Goal: Information Seeking & Learning: Learn about a topic

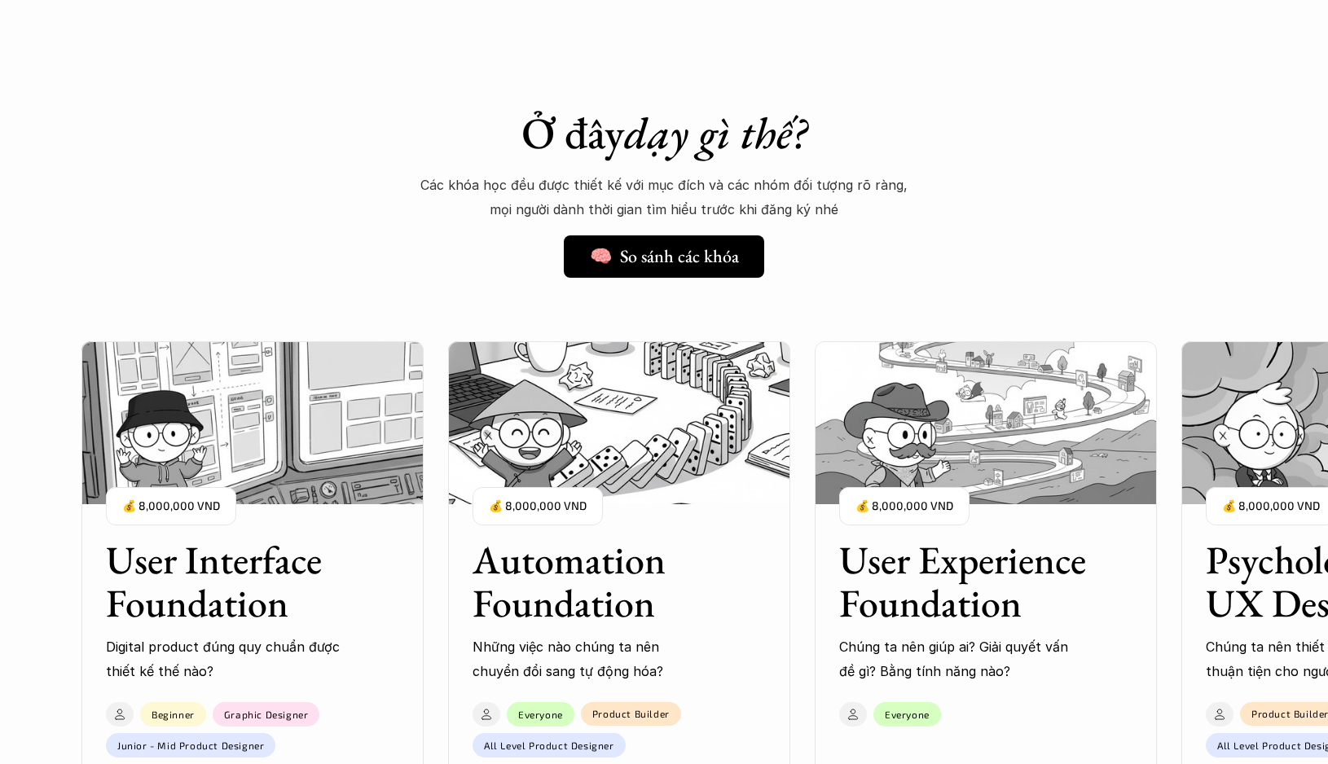
scroll to position [1502, 0]
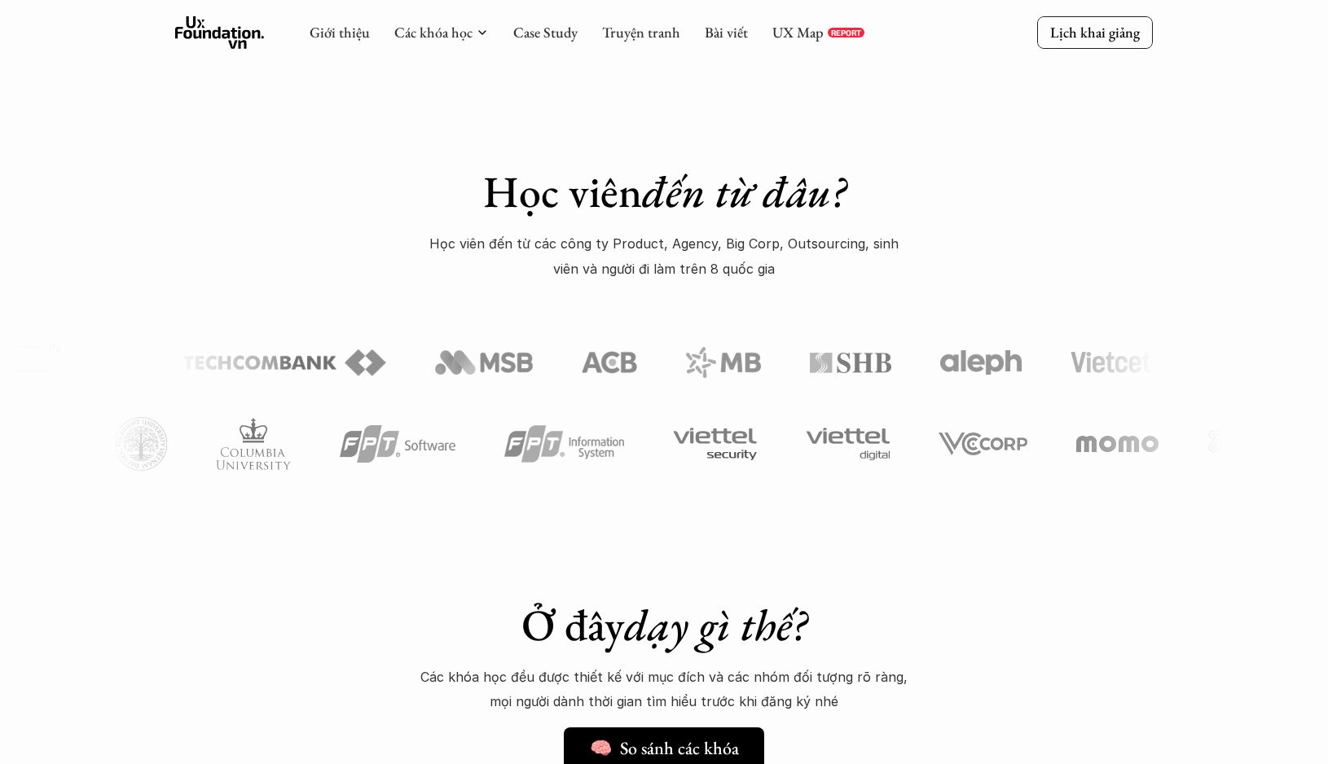
scroll to position [531, 0]
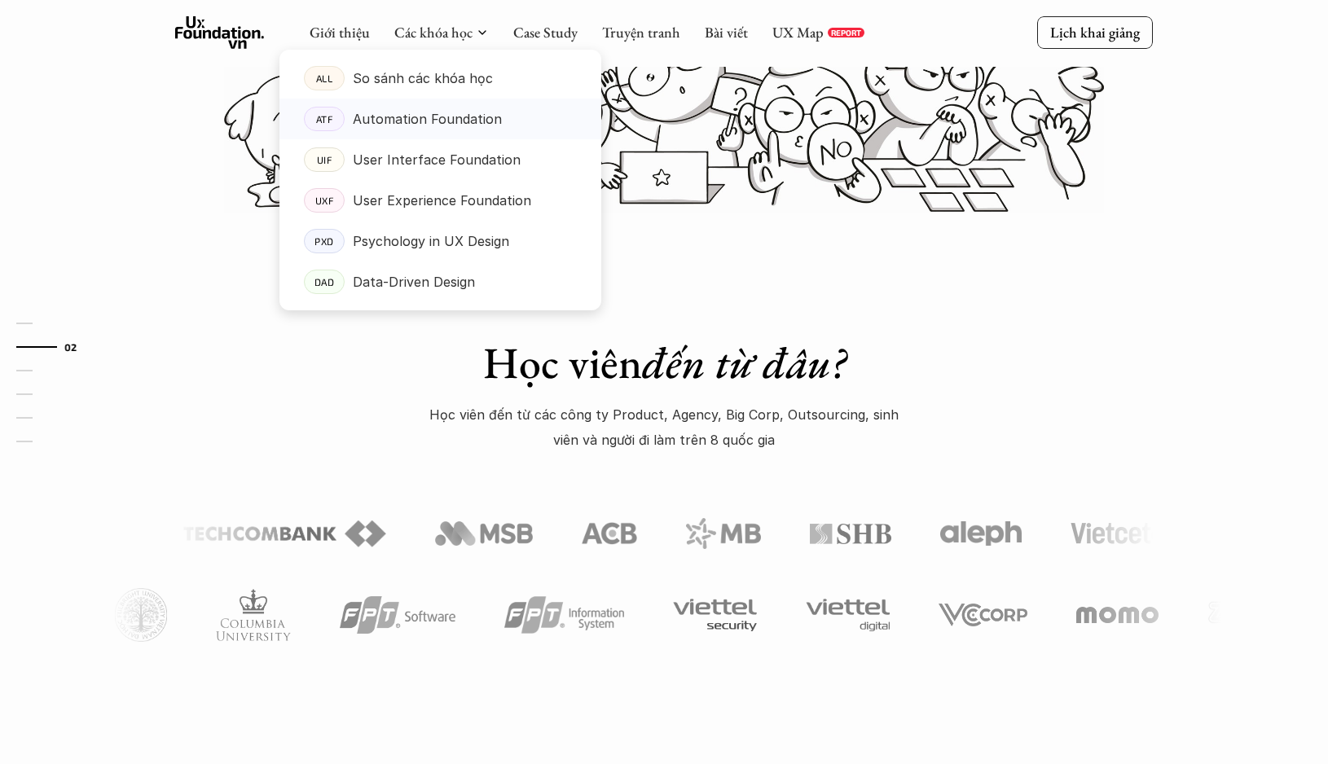
click at [394, 124] on p "Automation Foundation" at bounding box center [427, 119] width 149 height 24
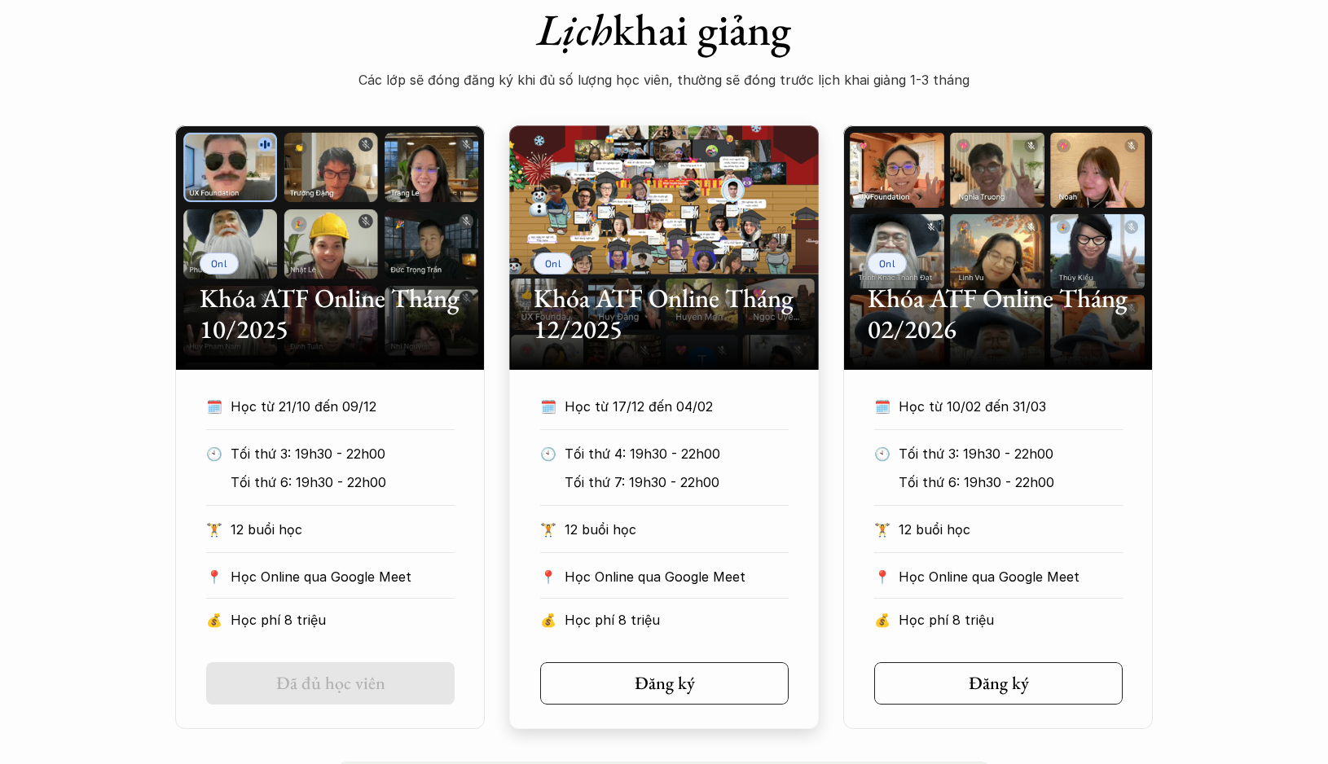
scroll to position [745, 0]
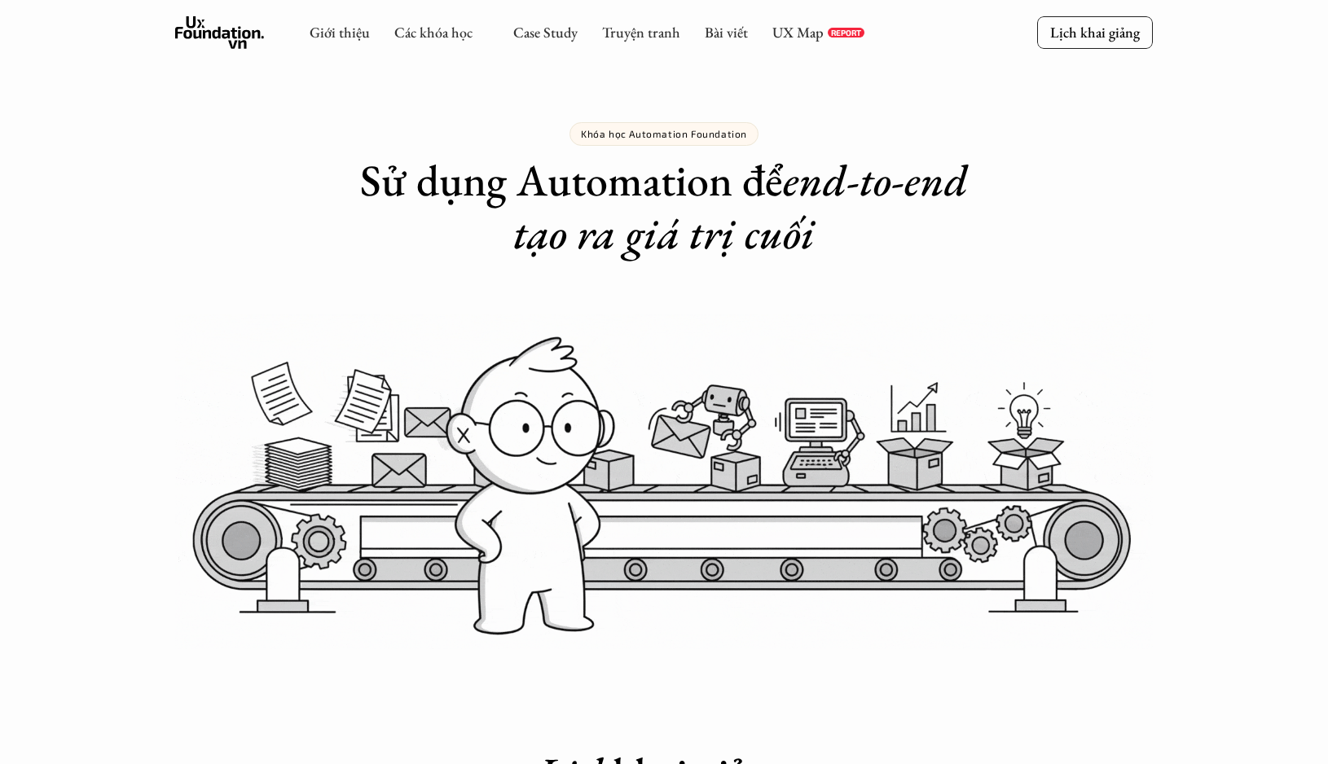
scroll to position [745, 0]
